Goal: Navigation & Orientation: Find specific page/section

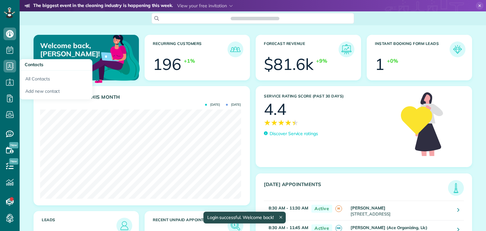
scroll to position [89, 201]
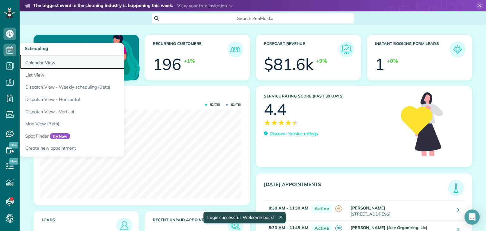
click at [34, 61] on link "Calendar View" at bounding box center [99, 61] width 158 height 15
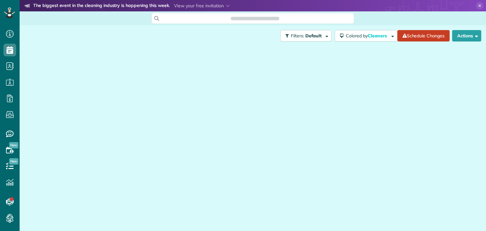
scroll to position [3, 3]
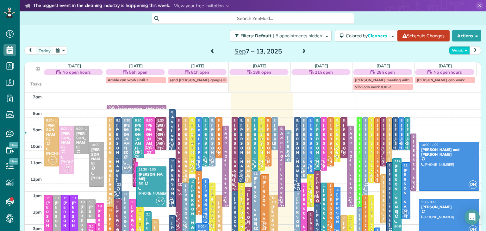
click at [456, 51] on button "Week" at bounding box center [459, 50] width 21 height 9
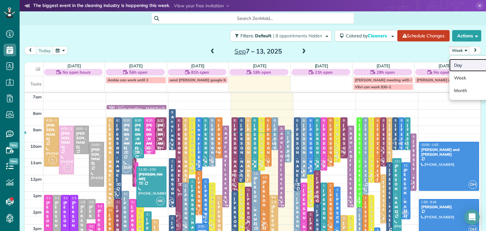
click at [461, 64] on link "Day" at bounding box center [474, 65] width 50 height 13
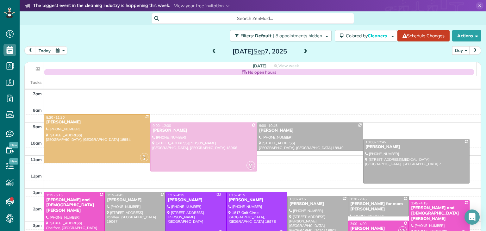
click at [302, 50] on span at bounding box center [305, 52] width 7 height 6
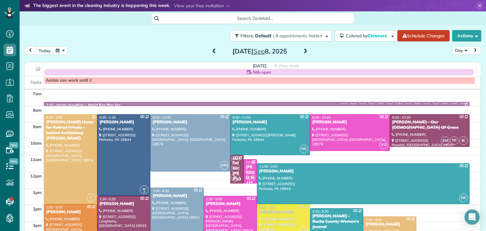
click at [302, 50] on span at bounding box center [305, 52] width 7 height 6
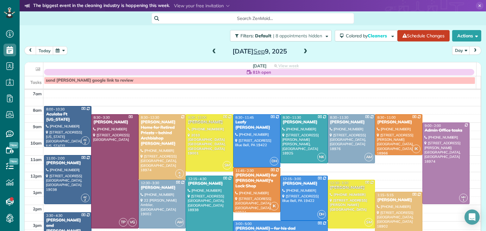
click at [302, 50] on span at bounding box center [305, 52] width 7 height 6
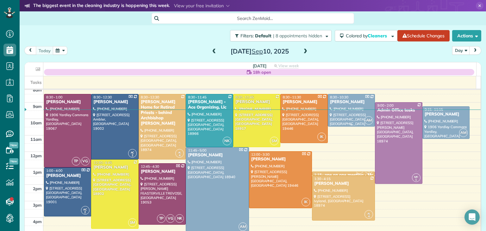
scroll to position [20, 0]
click at [304, 52] on span at bounding box center [305, 52] width 7 height 6
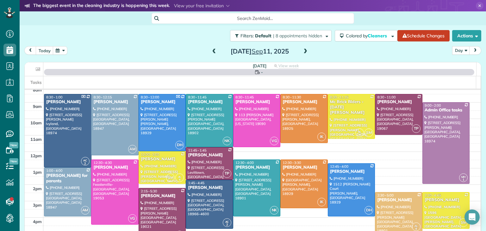
scroll to position [0, 0]
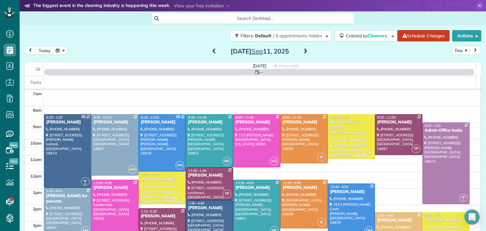
click at [212, 52] on span at bounding box center [214, 52] width 7 height 6
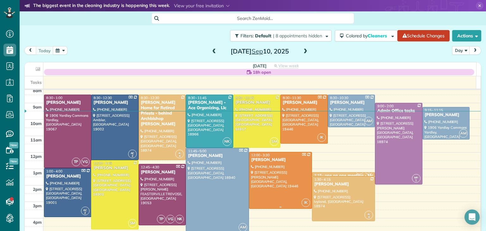
scroll to position [21, 0]
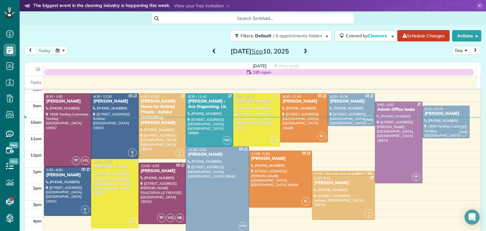
click at [302, 50] on span at bounding box center [305, 52] width 7 height 6
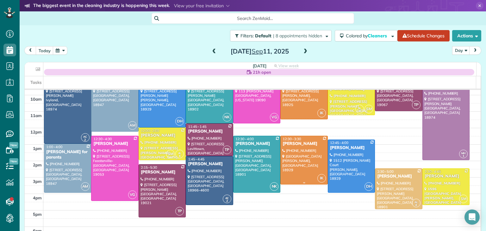
scroll to position [44, 0]
click at [305, 52] on span at bounding box center [305, 52] width 7 height 6
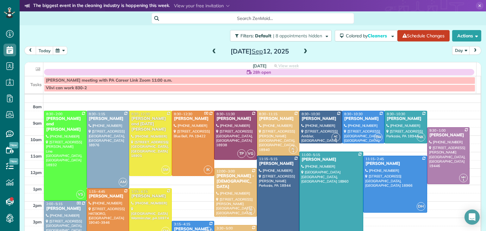
scroll to position [9, 0]
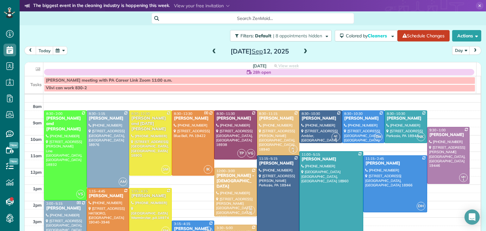
click at [211, 51] on span at bounding box center [214, 52] width 7 height 6
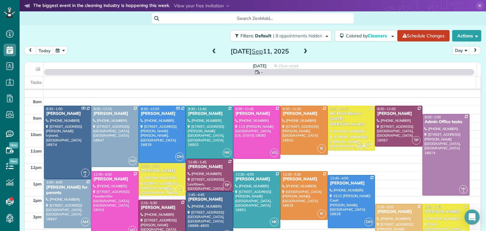
scroll to position [0, 0]
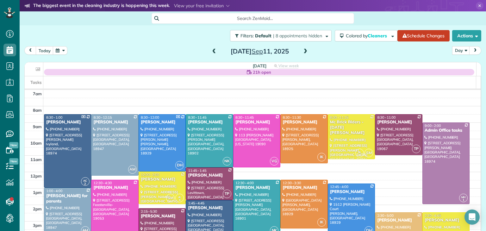
click at [211, 51] on span at bounding box center [214, 52] width 7 height 6
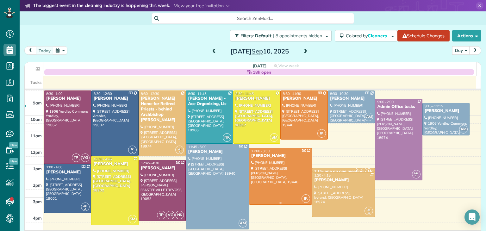
scroll to position [15, 0]
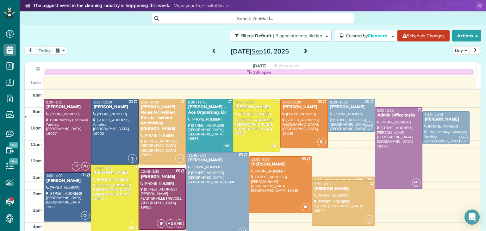
click at [213, 51] on span at bounding box center [214, 52] width 7 height 6
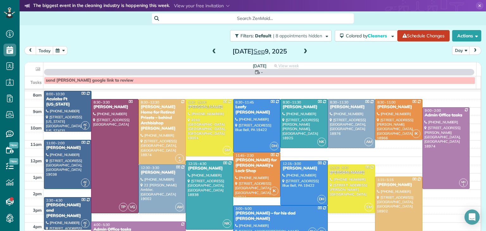
scroll to position [0, 0]
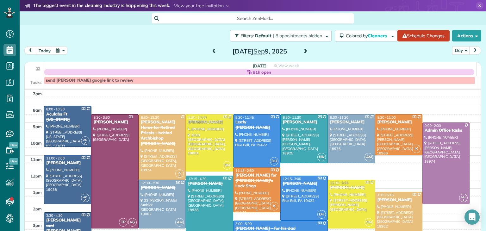
click at [254, 189] on div at bounding box center [257, 190] width 47 height 44
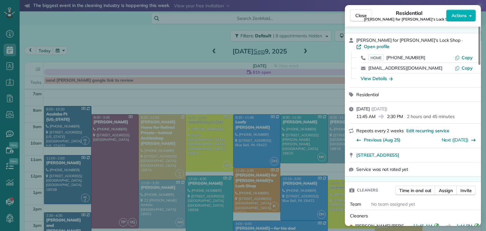
scroll to position [3, 0]
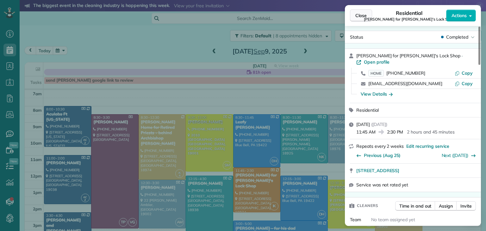
click at [352, 15] on button "Close" at bounding box center [361, 15] width 22 height 12
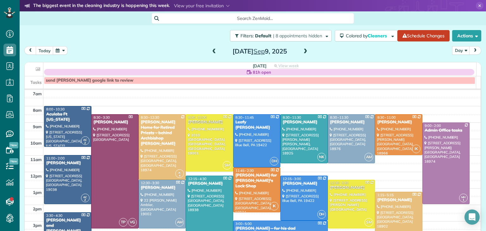
click at [363, 13] on div "Search ZenMaid…" at bounding box center [253, 18] width 466 height 11
click at [367, 17] on div "Search ZenMaid…" at bounding box center [253, 18] width 466 height 11
click at [366, 18] on div "Search ZenMaid…" at bounding box center [253, 18] width 466 height 11
click at [364, 18] on div "Search ZenMaid…" at bounding box center [253, 18] width 466 height 11
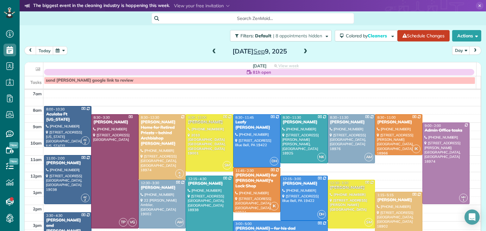
click at [327, 73] on div "81h open" at bounding box center [259, 72] width 430 height 6
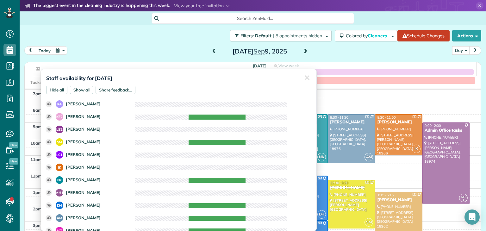
click at [362, 14] on div "Search ZenMaid…" at bounding box center [253, 18] width 466 height 11
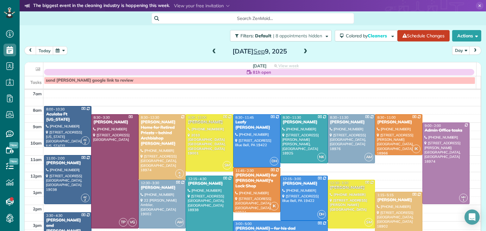
click at [304, 53] on span at bounding box center [305, 52] width 7 height 6
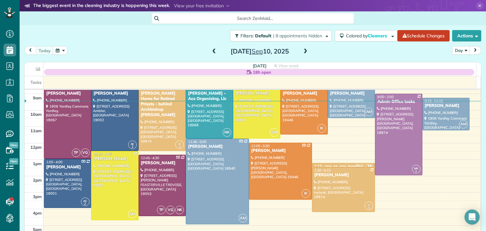
scroll to position [29, 0]
click at [212, 54] on span at bounding box center [214, 51] width 7 height 9
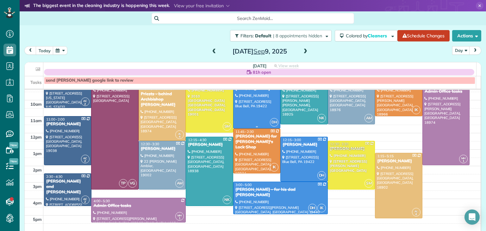
scroll to position [39, 0]
click at [275, 196] on div at bounding box center [281, 198] width 94 height 32
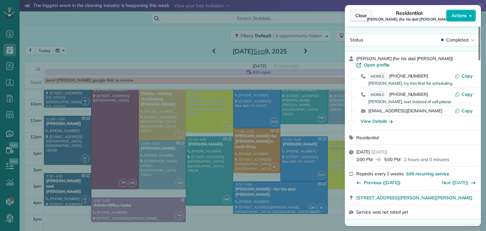
click at [359, 13] on span "Close" at bounding box center [360, 15] width 11 height 6
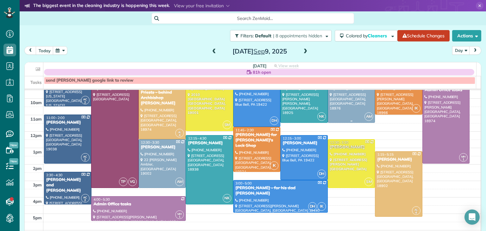
scroll to position [31, 0]
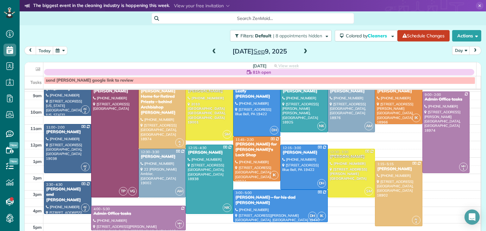
click at [303, 51] on span at bounding box center [305, 52] width 7 height 6
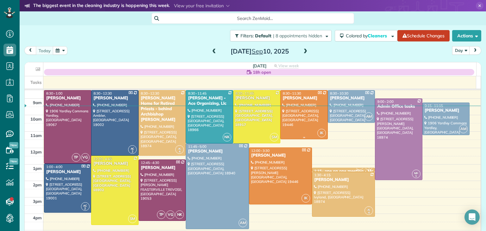
scroll to position [27, 0]
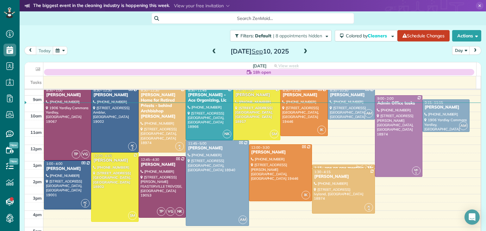
click at [212, 49] on span at bounding box center [214, 52] width 7 height 6
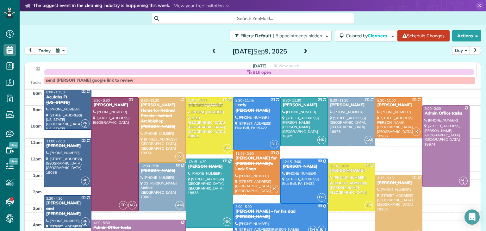
scroll to position [18, 0]
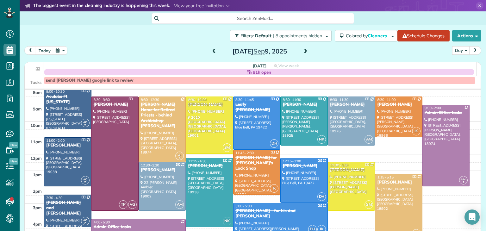
click at [211, 48] on span at bounding box center [214, 51] width 7 height 9
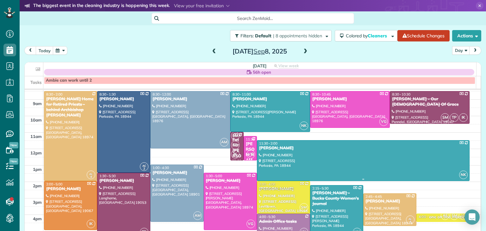
scroll to position [23, 0]
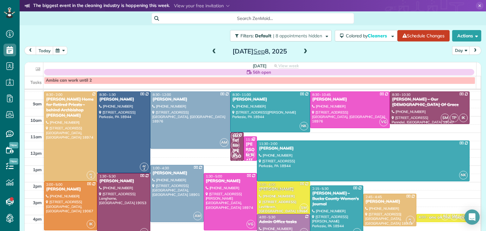
click at [305, 52] on span at bounding box center [305, 52] width 7 height 6
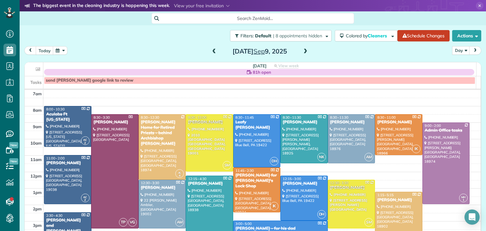
scroll to position [0, 0]
click at [305, 52] on span at bounding box center [305, 52] width 7 height 6
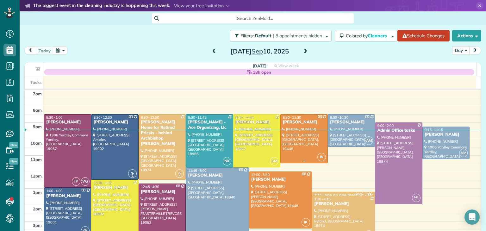
click at [303, 128] on div at bounding box center [304, 139] width 47 height 48
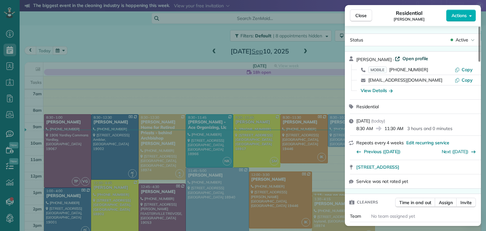
click at [422, 60] on span "Open profile" at bounding box center [415, 58] width 26 height 6
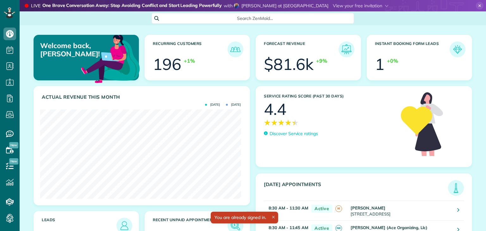
scroll to position [89, 201]
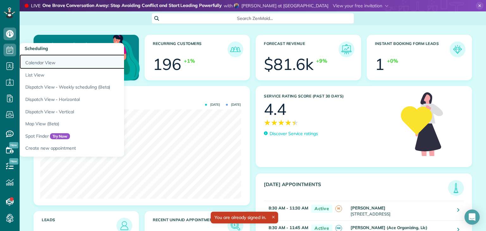
click at [40, 61] on link "Calendar View" at bounding box center [99, 61] width 158 height 15
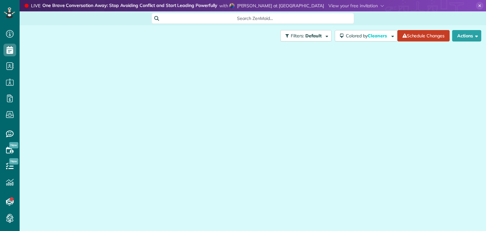
scroll to position [3, 3]
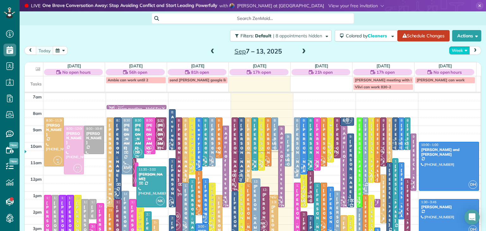
click at [453, 49] on button "Week" at bounding box center [459, 50] width 21 height 9
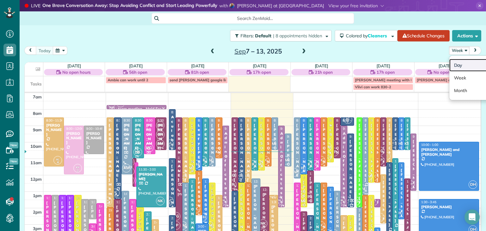
click at [461, 62] on link "Day" at bounding box center [474, 65] width 50 height 13
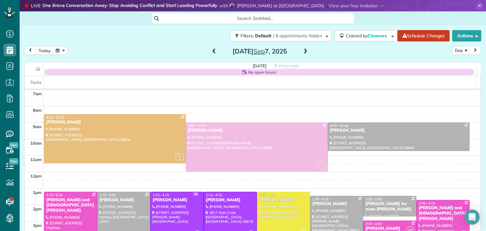
click at [297, 50] on div "[DATE]" at bounding box center [259, 51] width 101 height 10
click at [302, 52] on span at bounding box center [305, 52] width 7 height 6
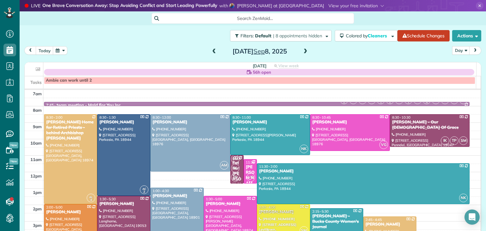
click at [302, 52] on span at bounding box center [305, 52] width 7 height 6
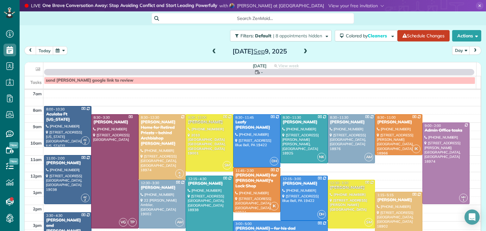
click at [302, 52] on span at bounding box center [305, 52] width 7 height 6
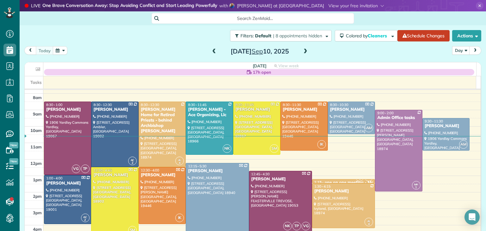
scroll to position [13, 0]
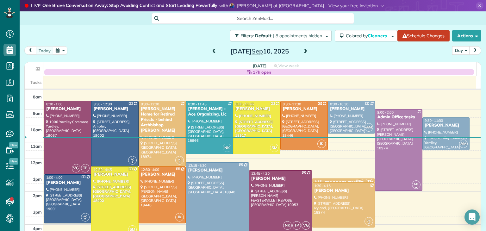
click at [211, 53] on span at bounding box center [214, 52] width 7 height 6
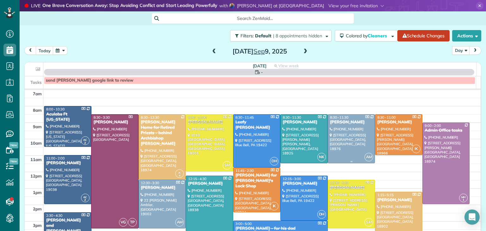
scroll to position [0, 0]
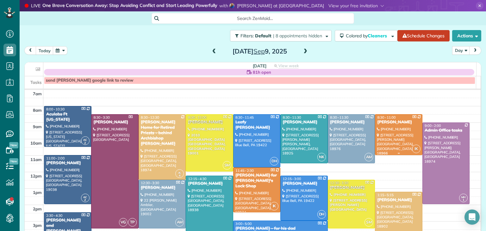
click at [384, 137] on div at bounding box center [398, 135] width 47 height 40
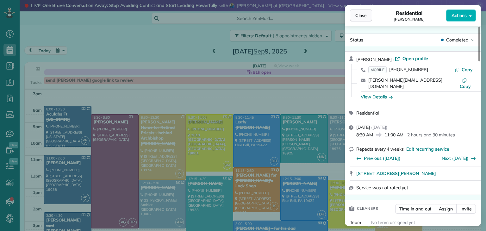
click at [364, 17] on span "Close" at bounding box center [360, 15] width 11 height 6
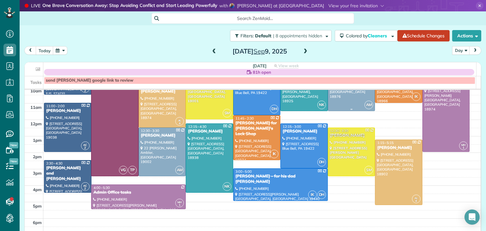
scroll to position [52, 0]
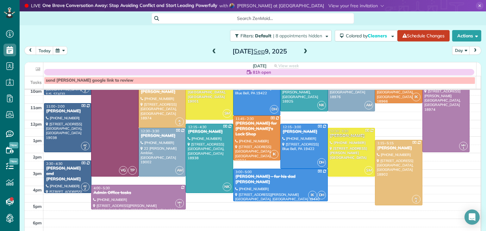
click at [302, 51] on span at bounding box center [305, 52] width 7 height 6
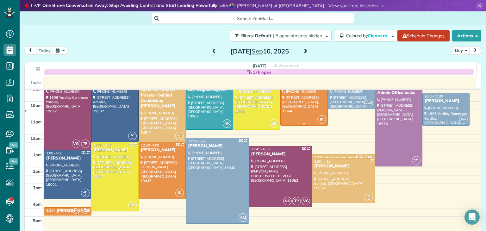
scroll to position [40, 0]
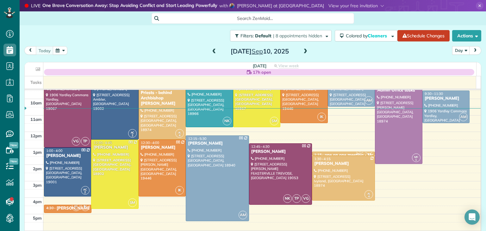
click at [214, 52] on span at bounding box center [214, 52] width 7 height 6
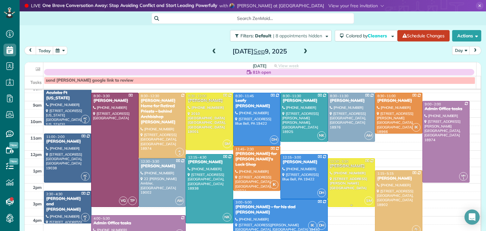
scroll to position [67, 0]
